Goal: Task Accomplishment & Management: Manage account settings

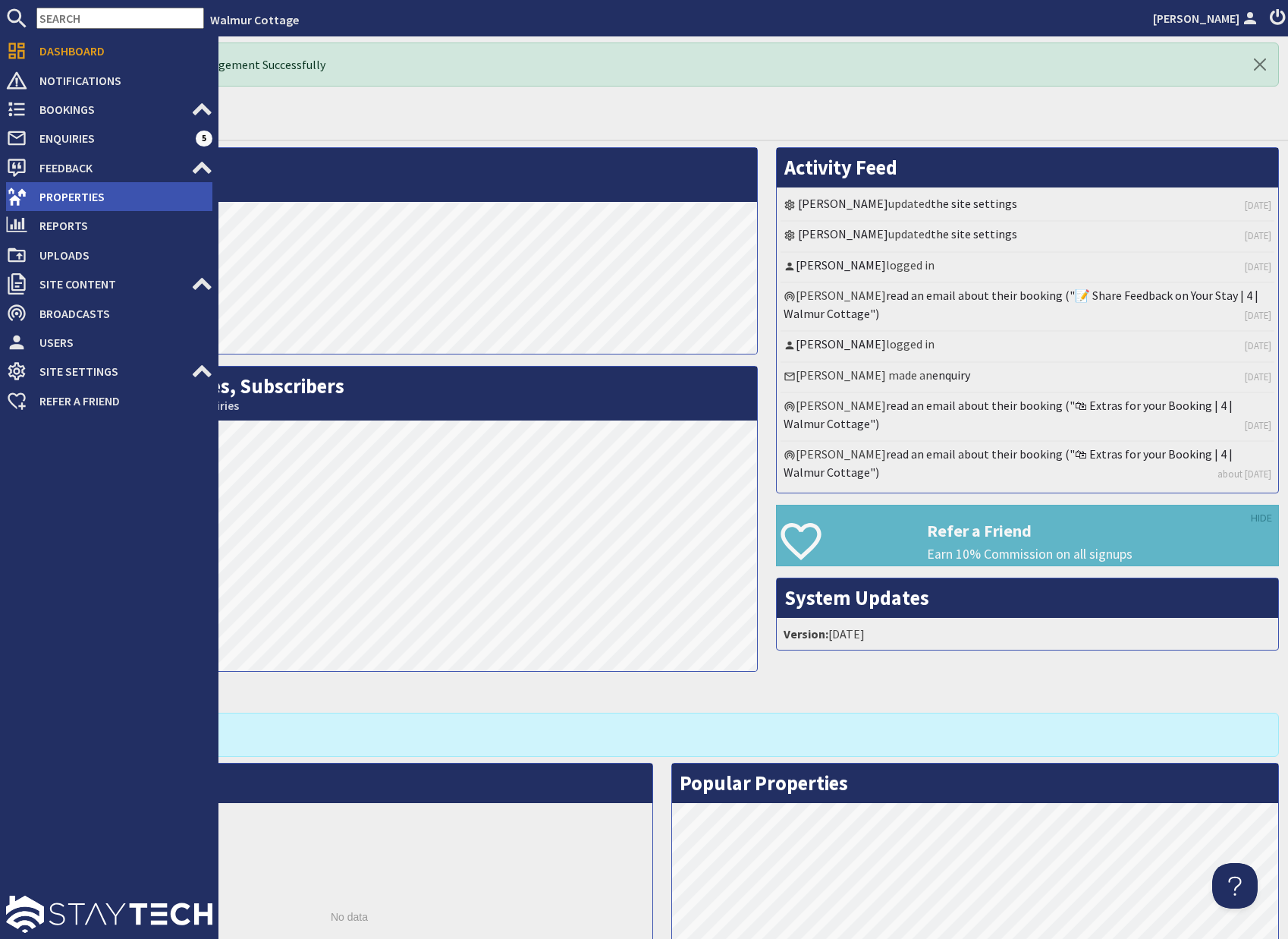
click at [67, 200] on span "Properties" at bounding box center [120, 197] width 185 height 24
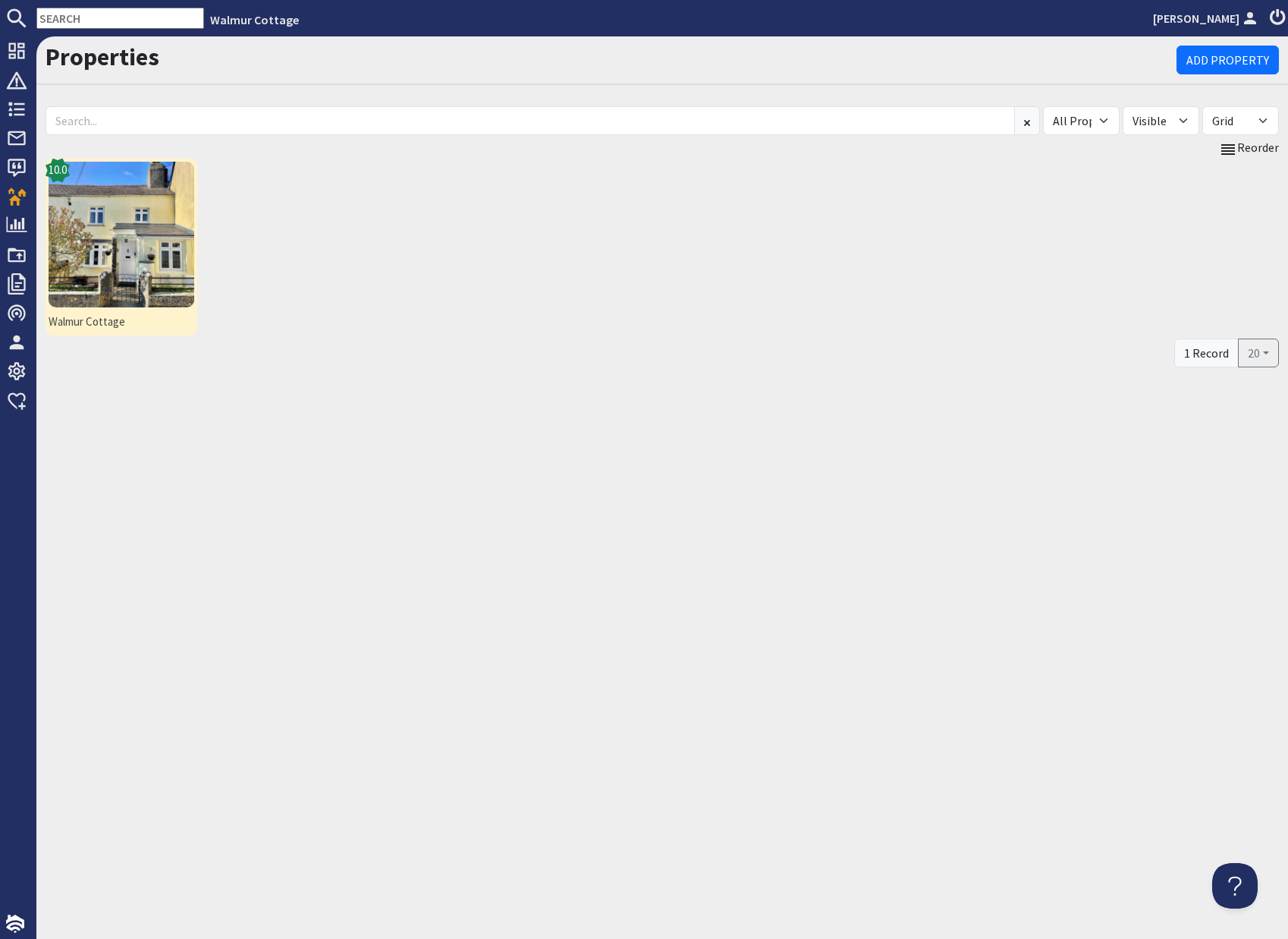
click at [146, 251] on img at bounding box center [122, 234] width 146 height 146
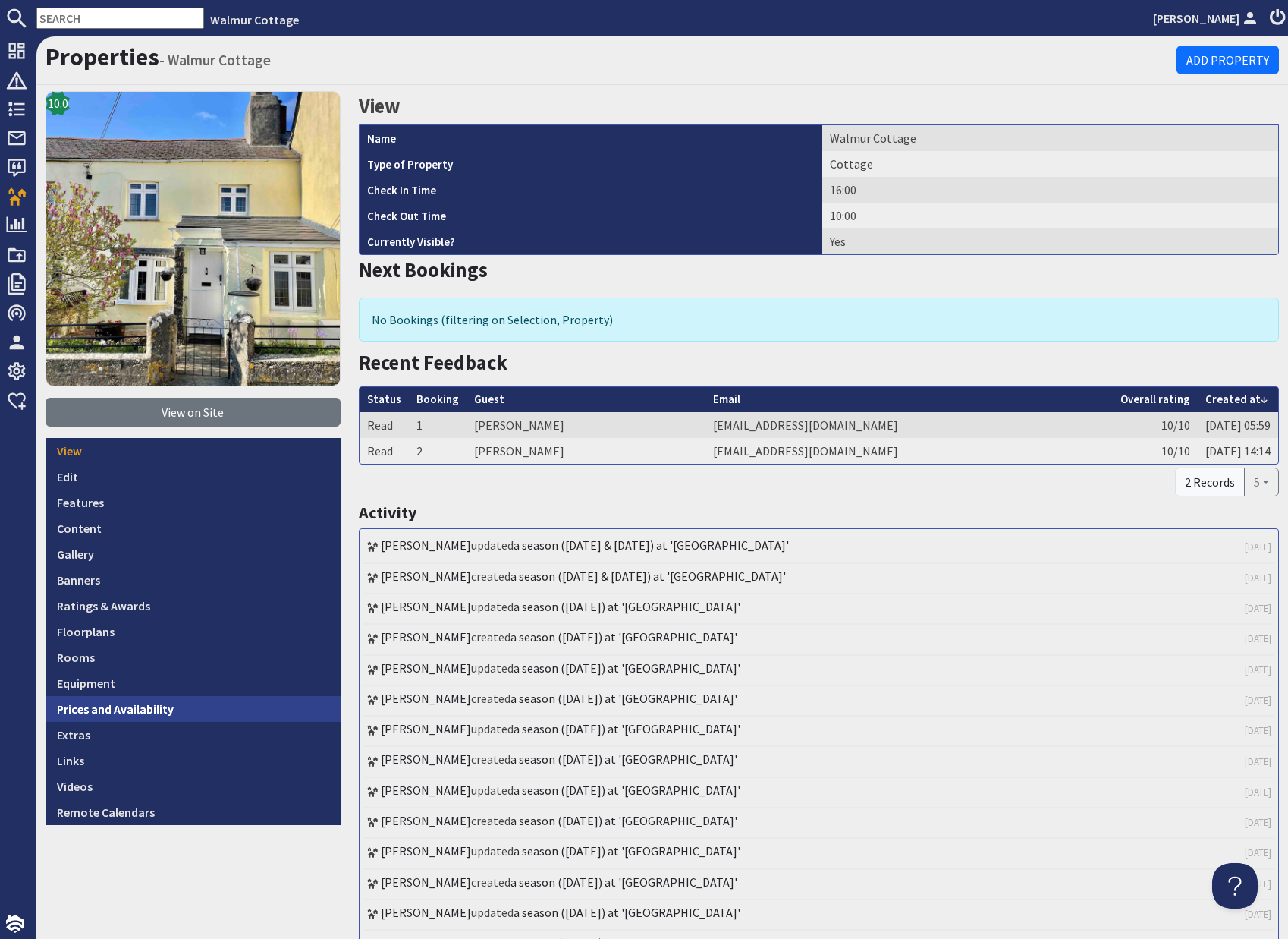
click at [148, 711] on link "Prices and Availability" at bounding box center [193, 709] width 295 height 26
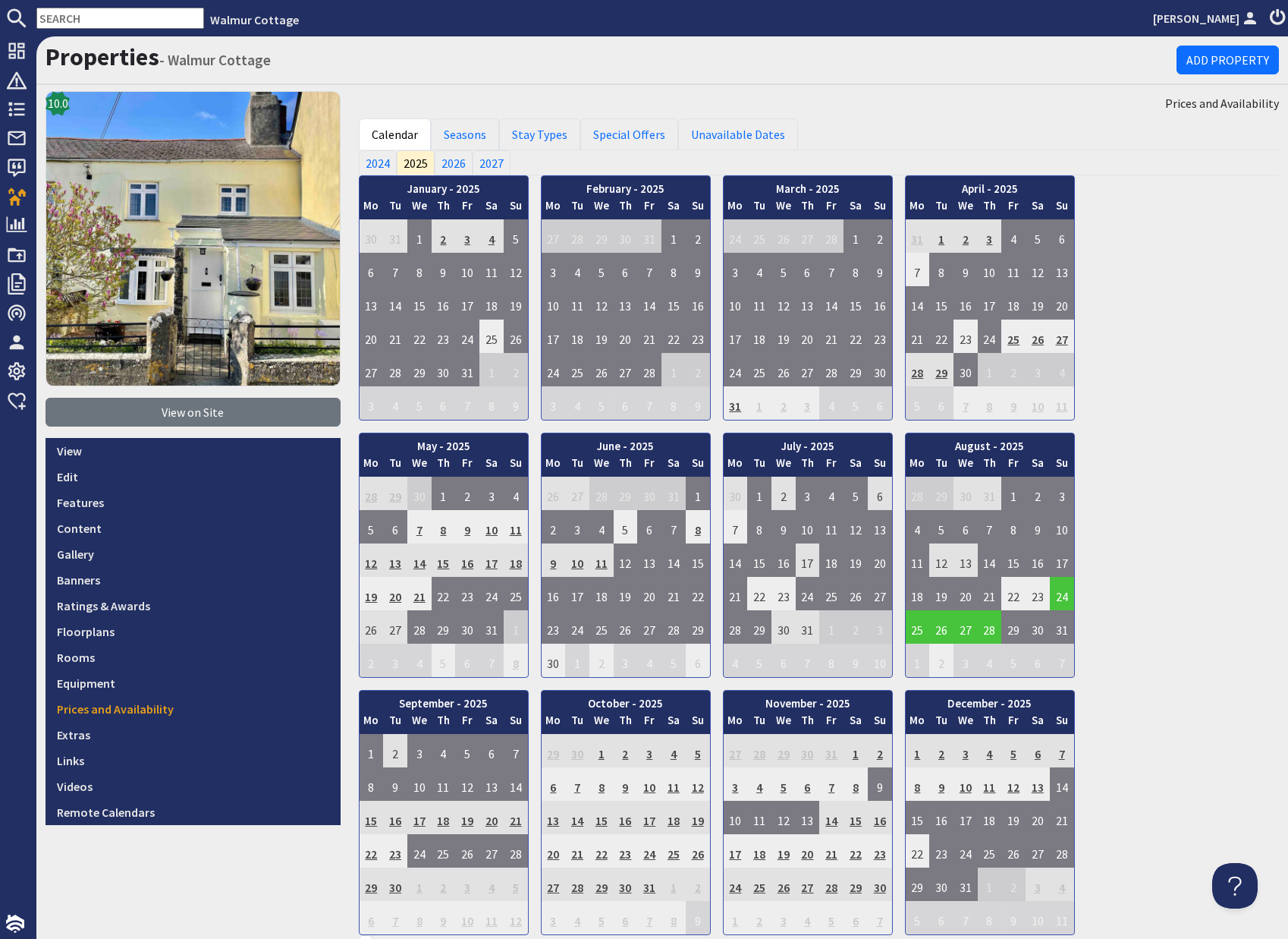
click at [147, 711] on link "Prices and Availability" at bounding box center [193, 709] width 295 height 26
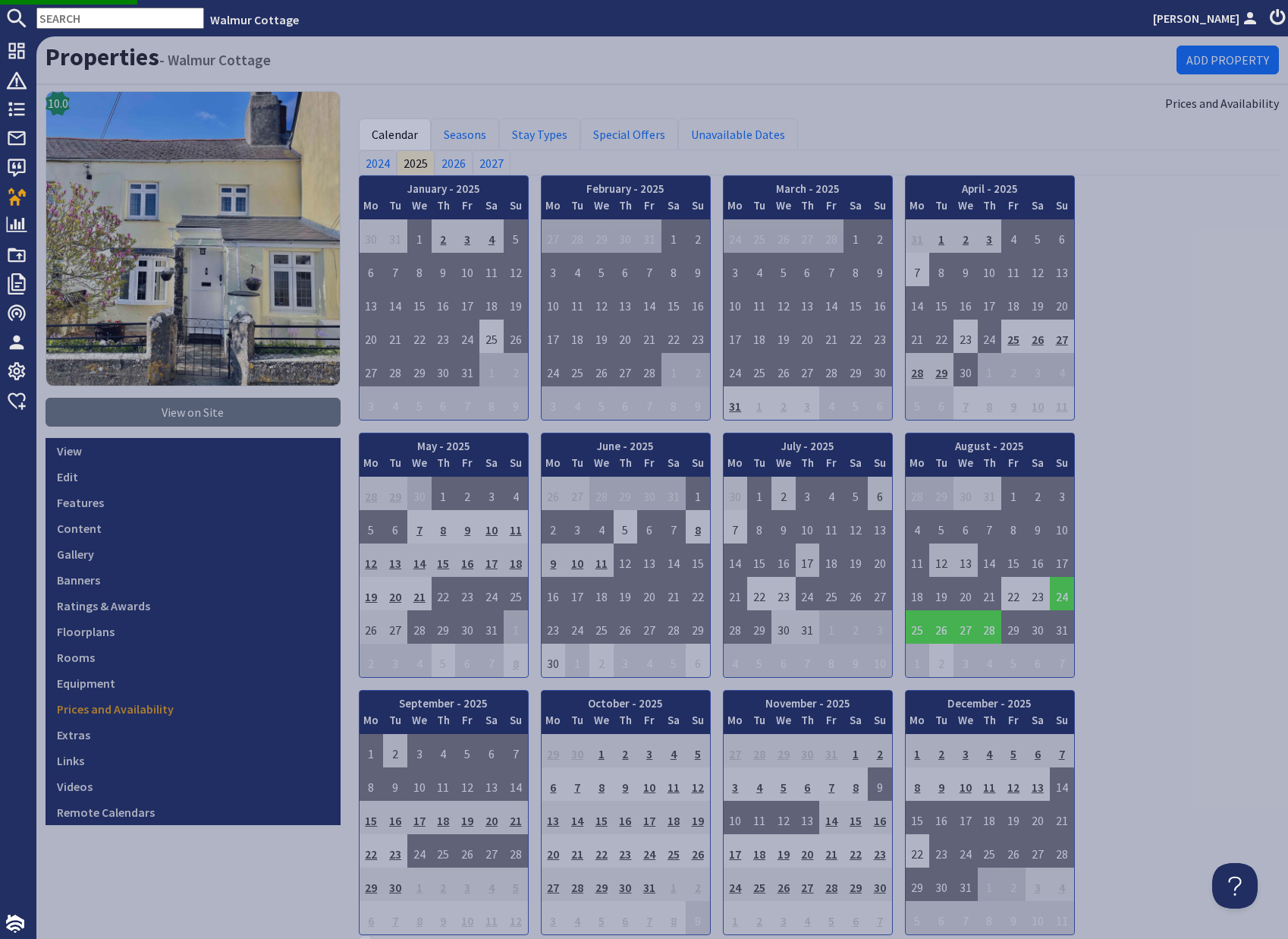
click at [1157, 602] on div "January - 2025 Mo Tu We Th Fr Sa Su 30 31 1 2 3 4 5 6 Mo Tu We" at bounding box center [819, 554] width 921 height 760
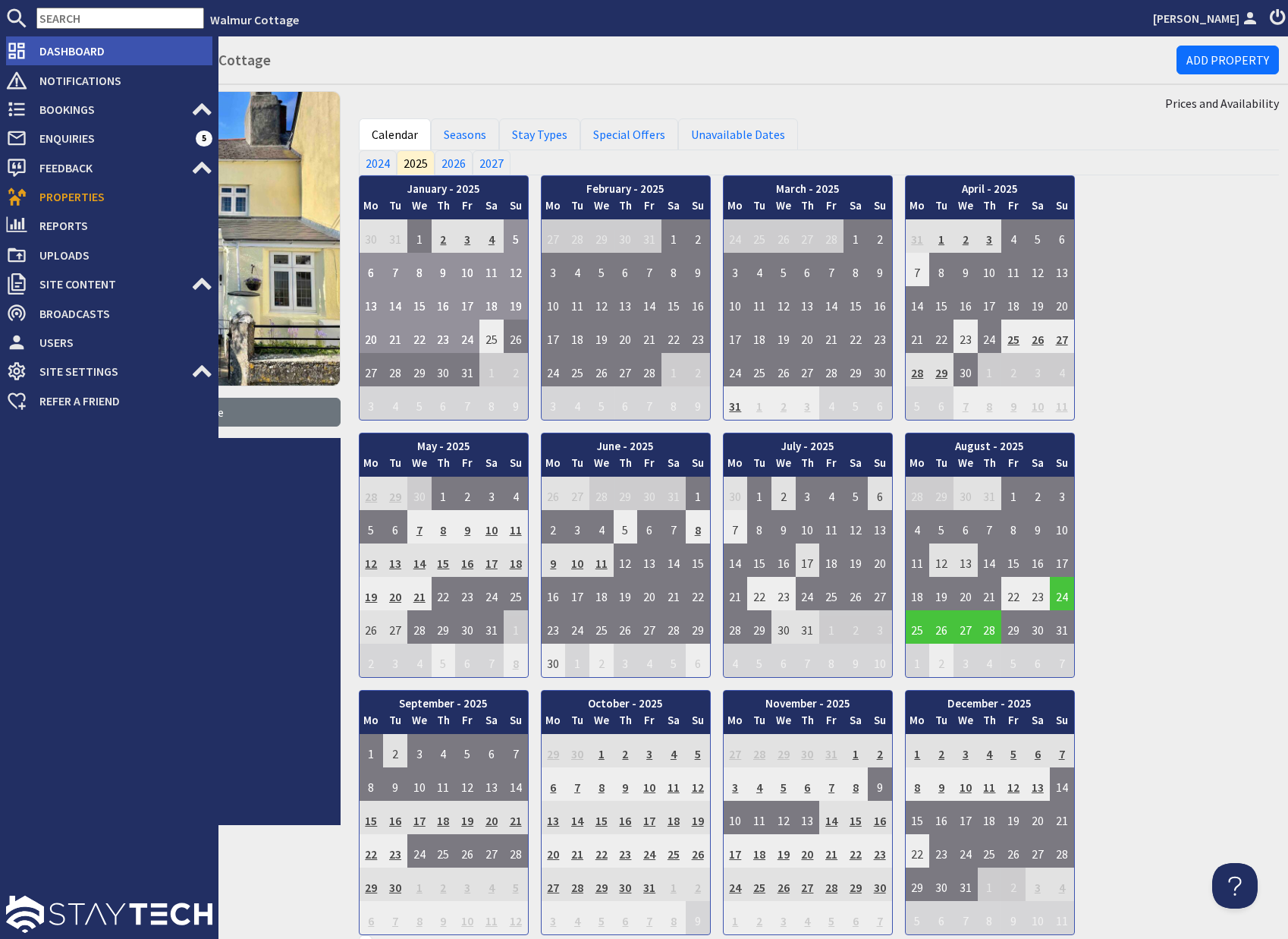
click at [78, 45] on span "Dashboard" at bounding box center [120, 51] width 185 height 24
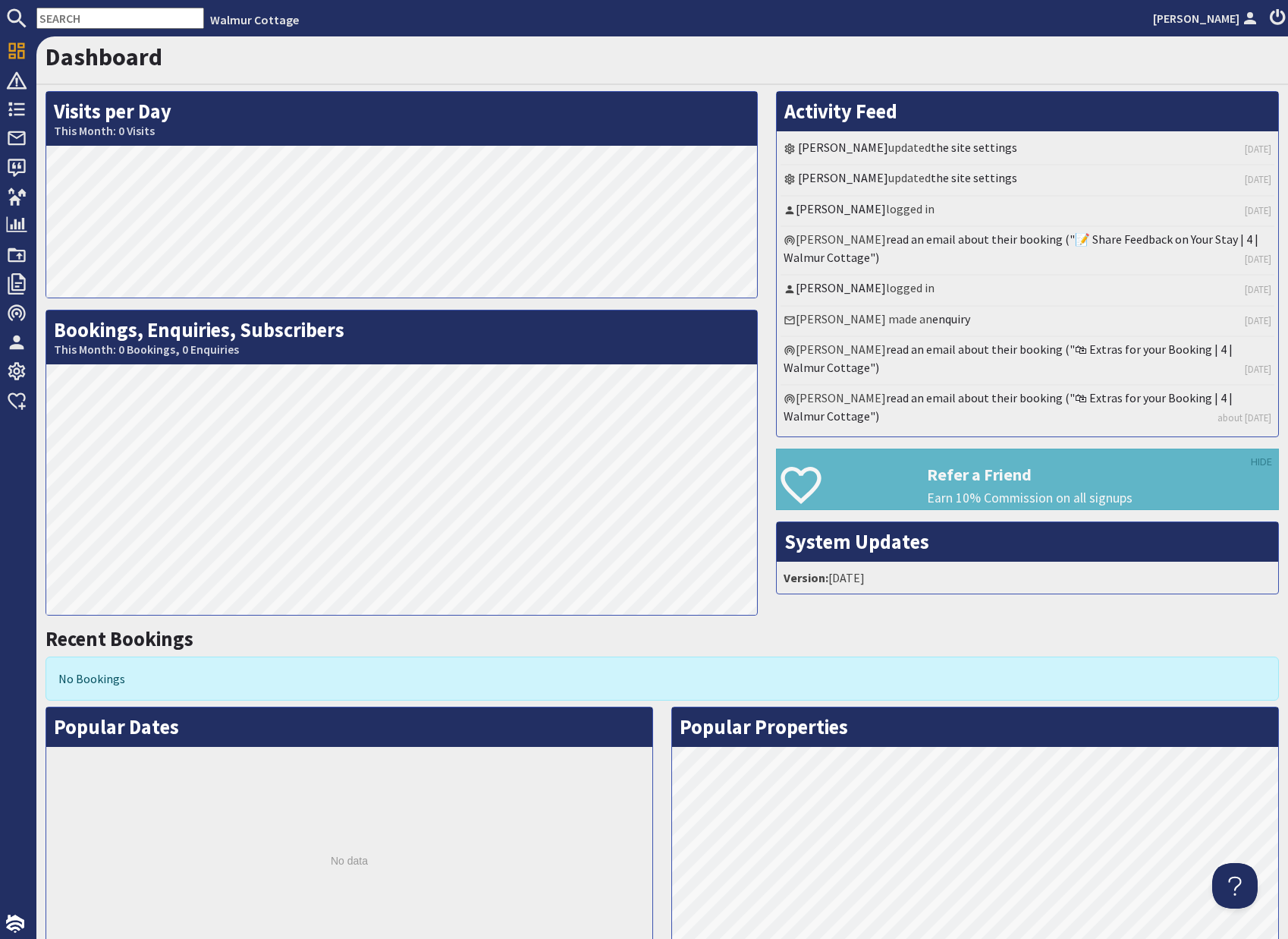
click at [382, 69] on h1 "Dashboard" at bounding box center [662, 58] width 1234 height 29
click at [356, 56] on h1 "Dashboard" at bounding box center [662, 58] width 1234 height 29
